Goal: Task Accomplishment & Management: Use online tool/utility

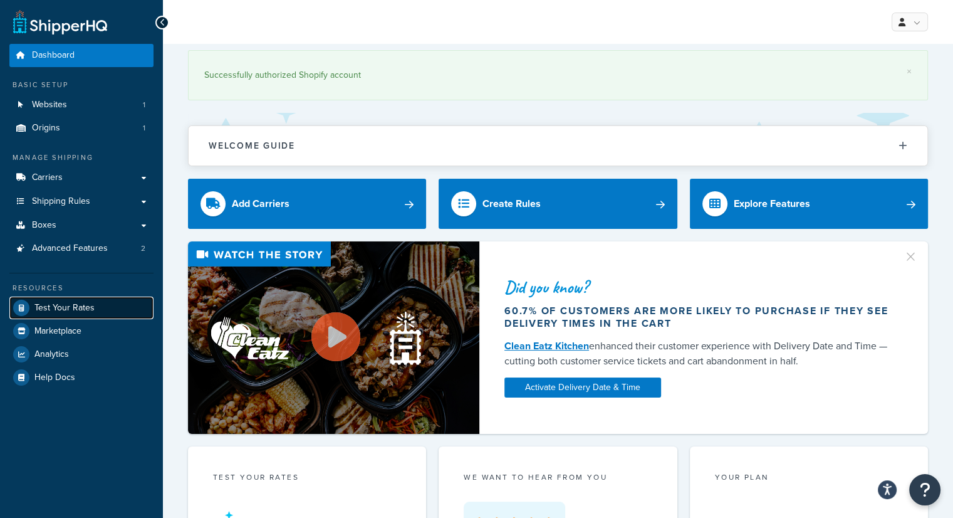
click at [70, 312] on span "Test Your Rates" at bounding box center [64, 308] width 60 height 11
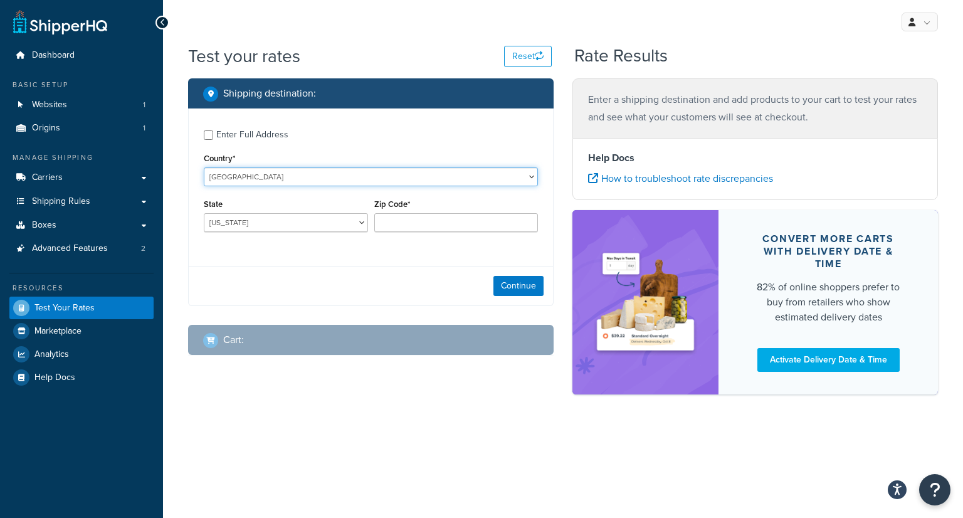
click at [306, 179] on select "[GEOGRAPHIC_DATA] [GEOGRAPHIC_DATA] [GEOGRAPHIC_DATA] [GEOGRAPHIC_DATA] [GEOGRA…" at bounding box center [371, 176] width 334 height 19
select select "CA"
click at [204, 168] on select "[GEOGRAPHIC_DATA] [GEOGRAPHIC_DATA] [GEOGRAPHIC_DATA] [GEOGRAPHIC_DATA] [GEOGRA…" at bounding box center [371, 176] width 334 height 19
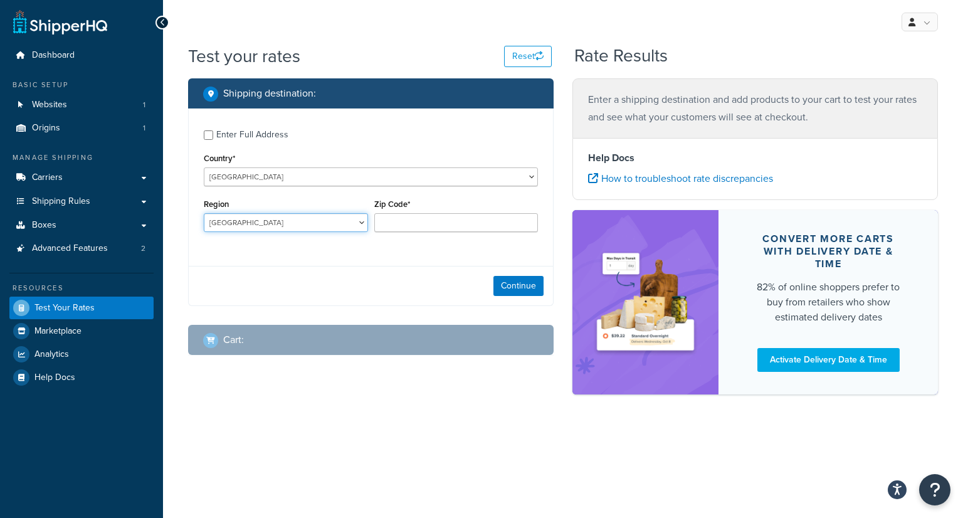
click at [317, 229] on select "[GEOGRAPHIC_DATA] [GEOGRAPHIC_DATA] [GEOGRAPHIC_DATA] [GEOGRAPHIC_DATA] [GEOGRA…" at bounding box center [286, 222] width 164 height 19
select select "ON"
click at [204, 214] on select "[GEOGRAPHIC_DATA] [GEOGRAPHIC_DATA] [GEOGRAPHIC_DATA] [GEOGRAPHIC_DATA] [GEOGRA…" at bounding box center [286, 222] width 164 height 19
click at [412, 226] on input "Zip Code*" at bounding box center [456, 222] width 164 height 19
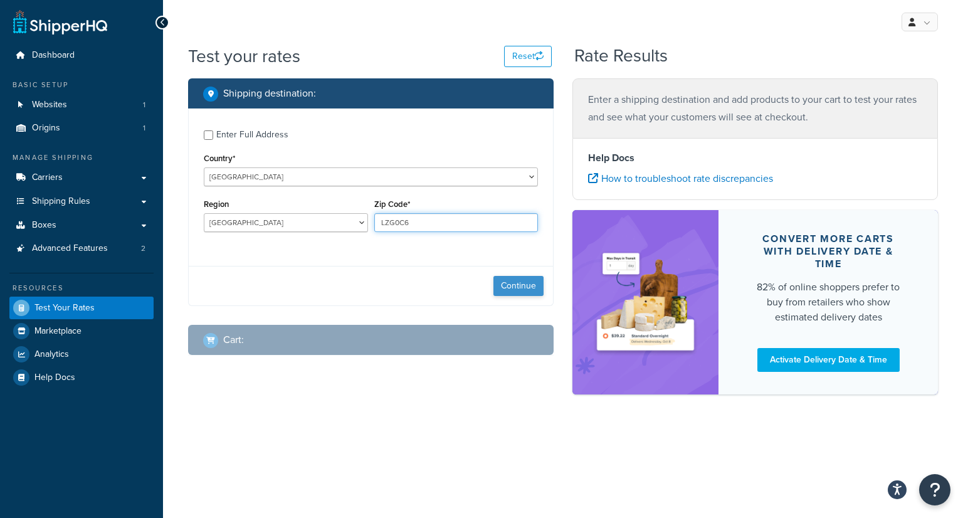
type input "LZG0C6"
click at [509, 293] on button "Continue" at bounding box center [518, 286] width 50 height 20
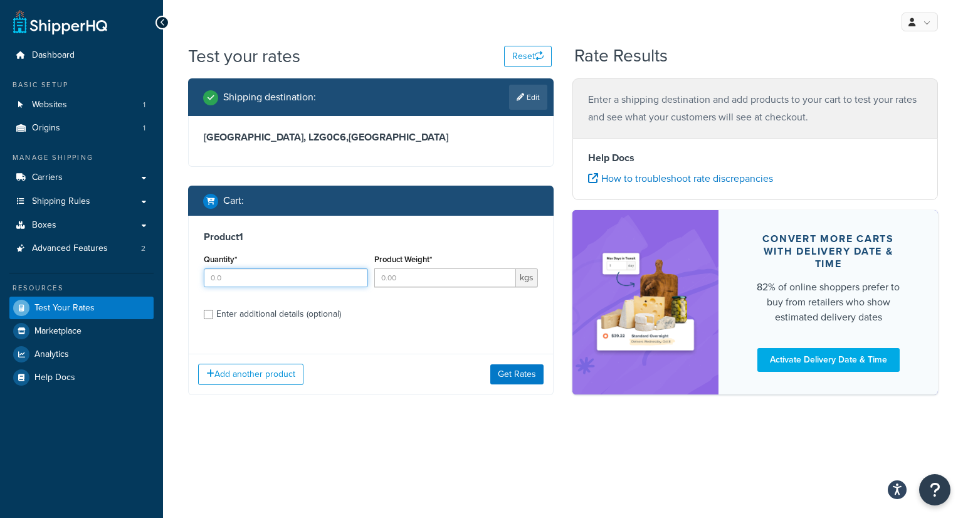
click at [322, 281] on input "Quantity*" at bounding box center [286, 277] width 164 height 19
type input "1"
type input "17"
click at [519, 379] on button "Get Rates" at bounding box center [516, 374] width 53 height 20
